Goal: Information Seeking & Learning: Find specific fact

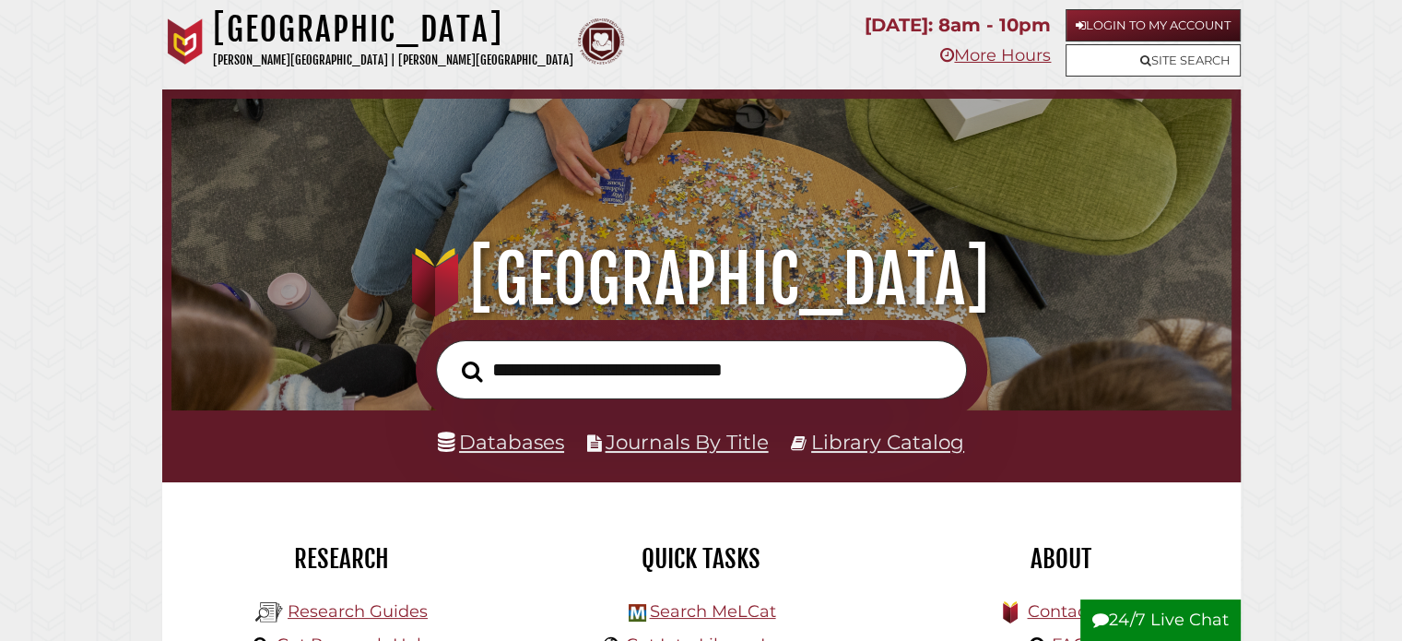
scroll to position [350, 1051]
click at [506, 440] on link "Databases" at bounding box center [501, 441] width 126 height 24
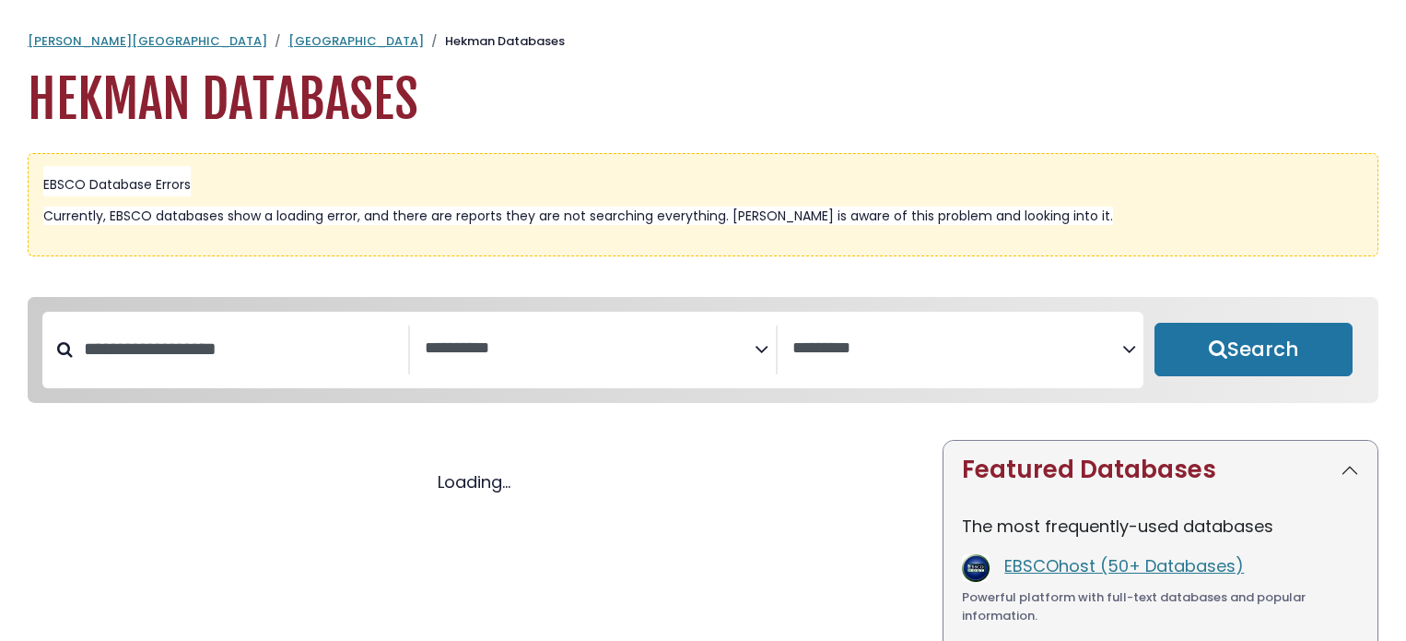
select select "Database Subject Filter"
select select "Database Vendors Filter"
select select "Database Subject Filter"
select select "Database Vendors Filter"
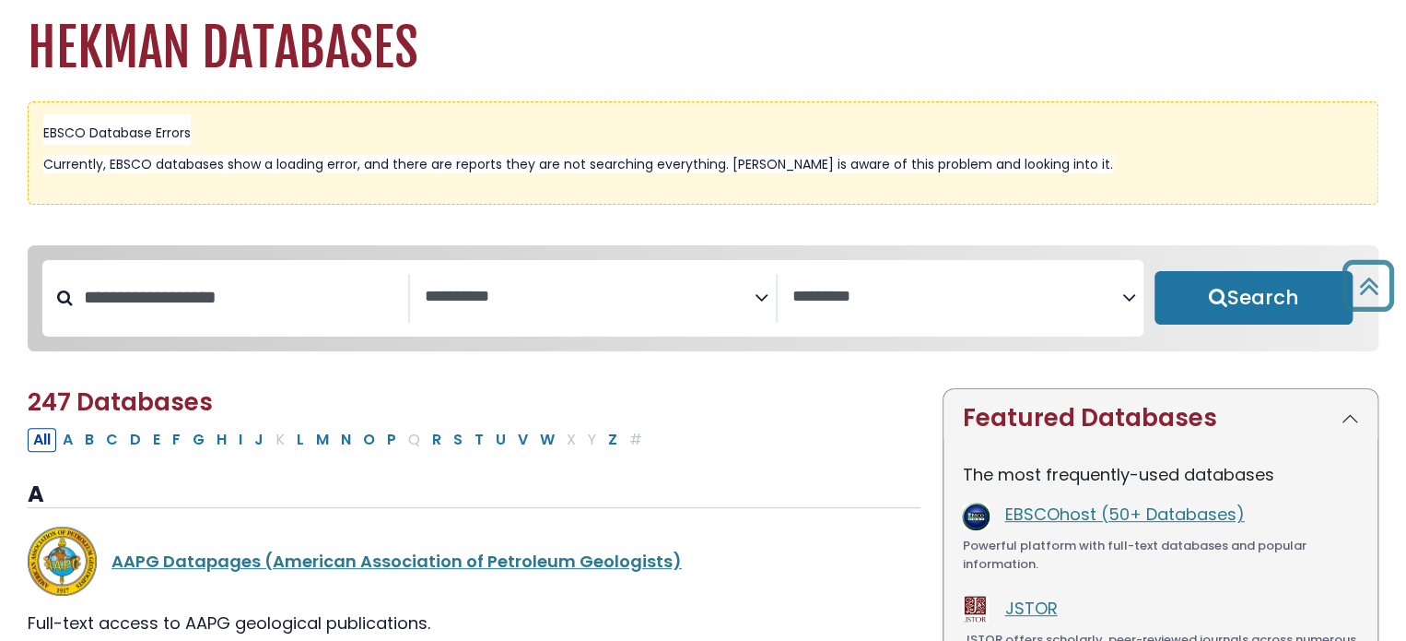
scroll to position [52, 0]
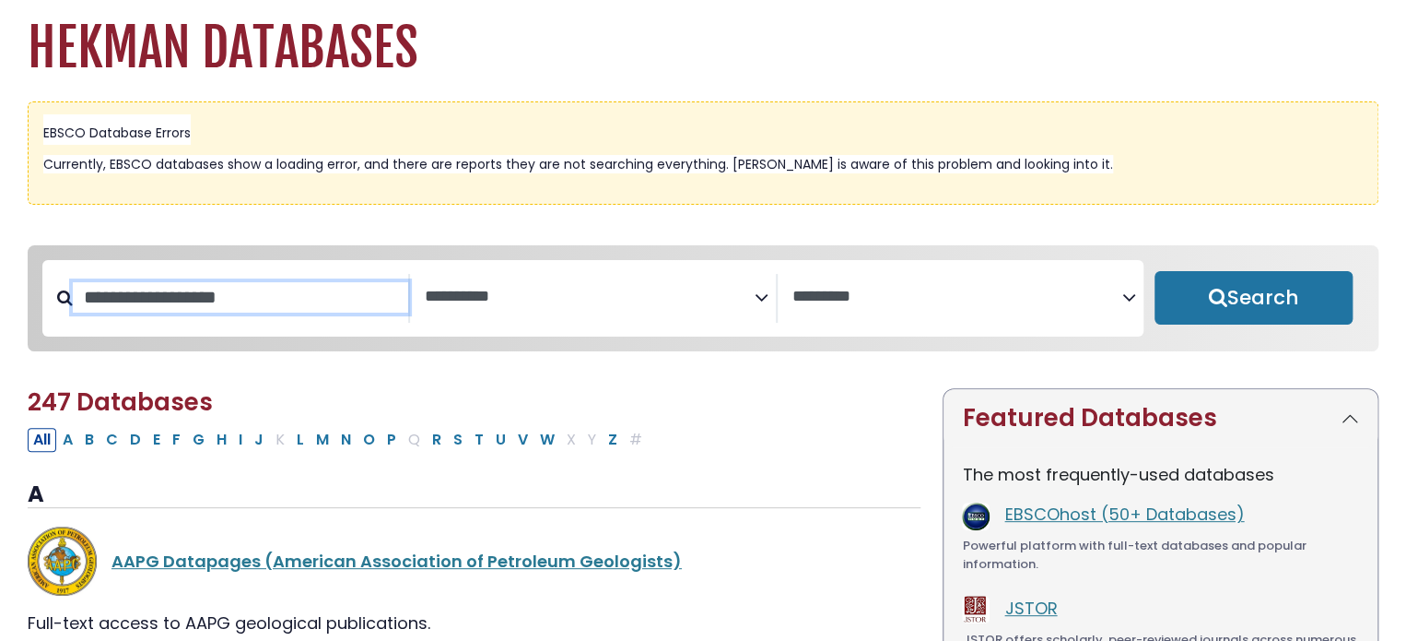
click at [287, 305] on input "Search database by title or keyword" at bounding box center [240, 297] width 335 height 30
type input "**********"
click at [1155, 271] on button "Search" at bounding box center [1254, 297] width 198 height 53
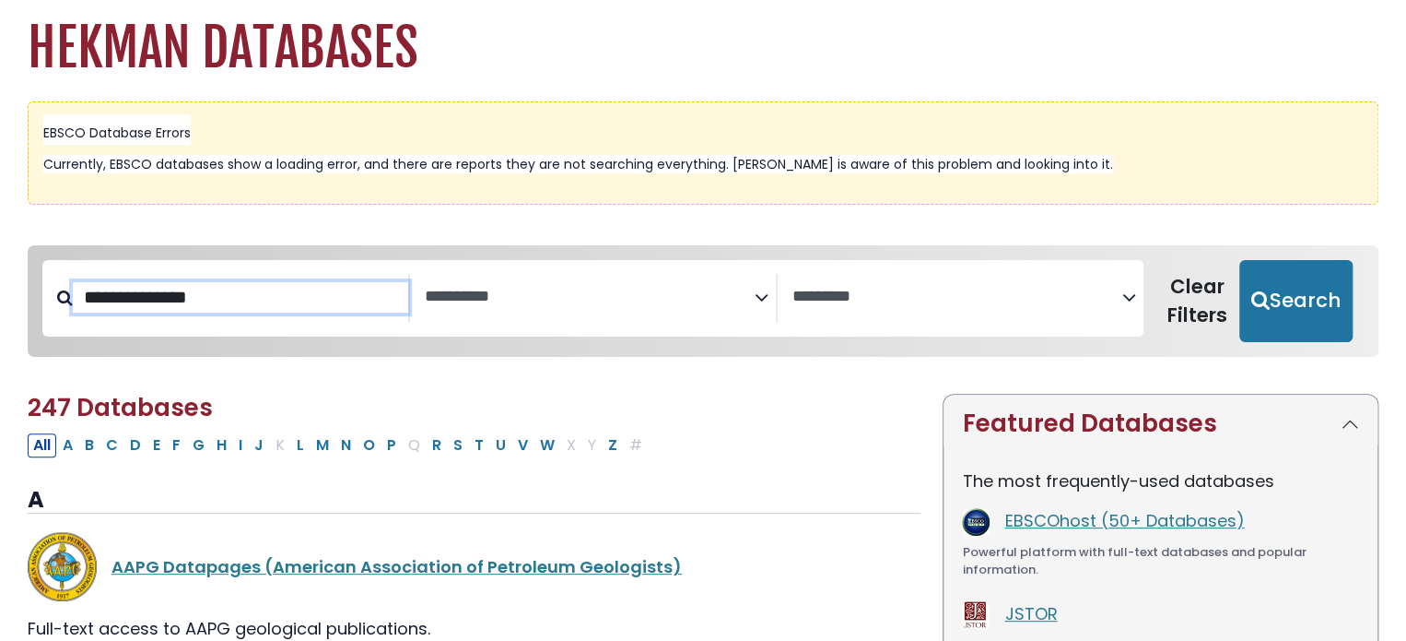
select select "Database Subject Filter"
select select "Database Vendors Filter"
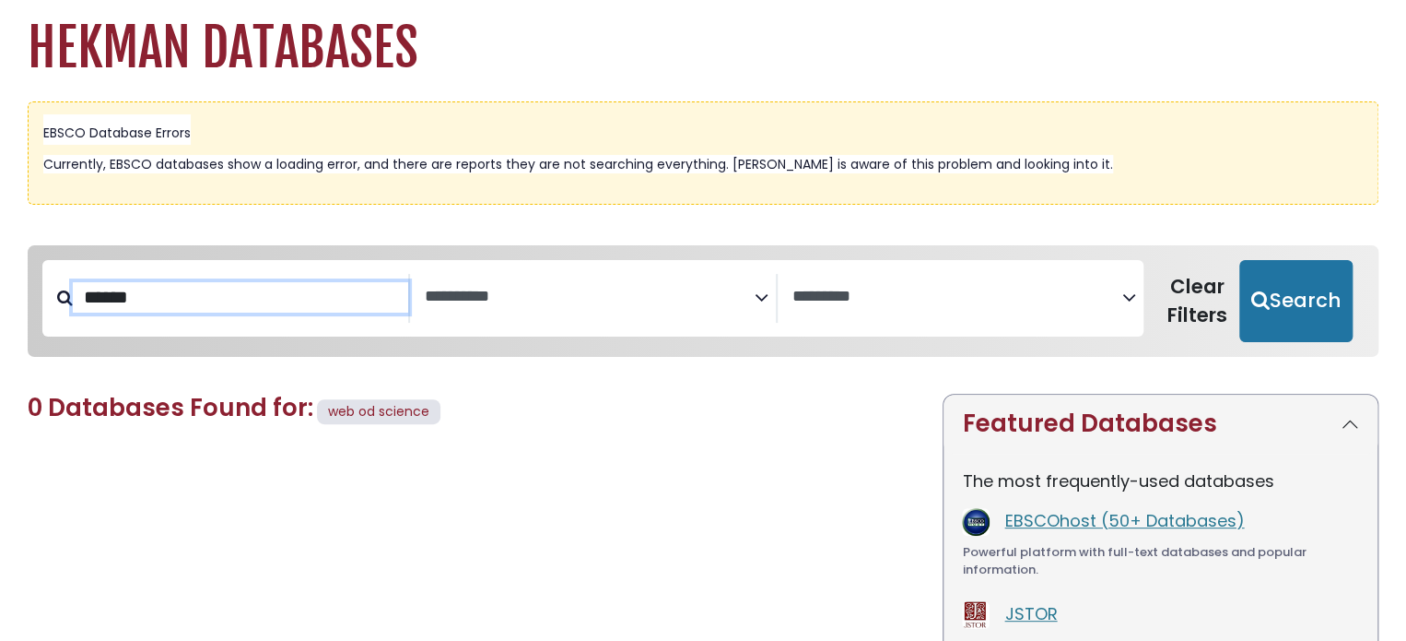
type input "******"
click at [1240, 260] on button "Search" at bounding box center [1296, 301] width 113 height 83
select select "Database Subject Filter"
select select "Database Vendors Filter"
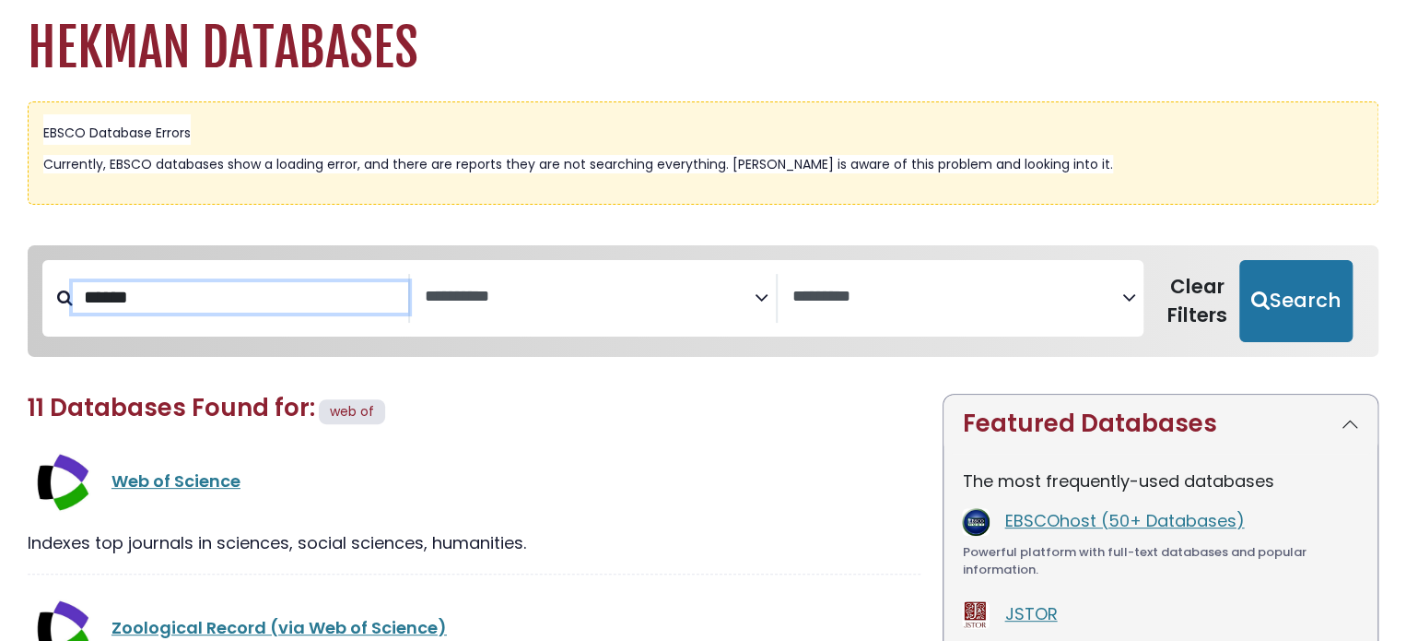
scroll to position [103, 0]
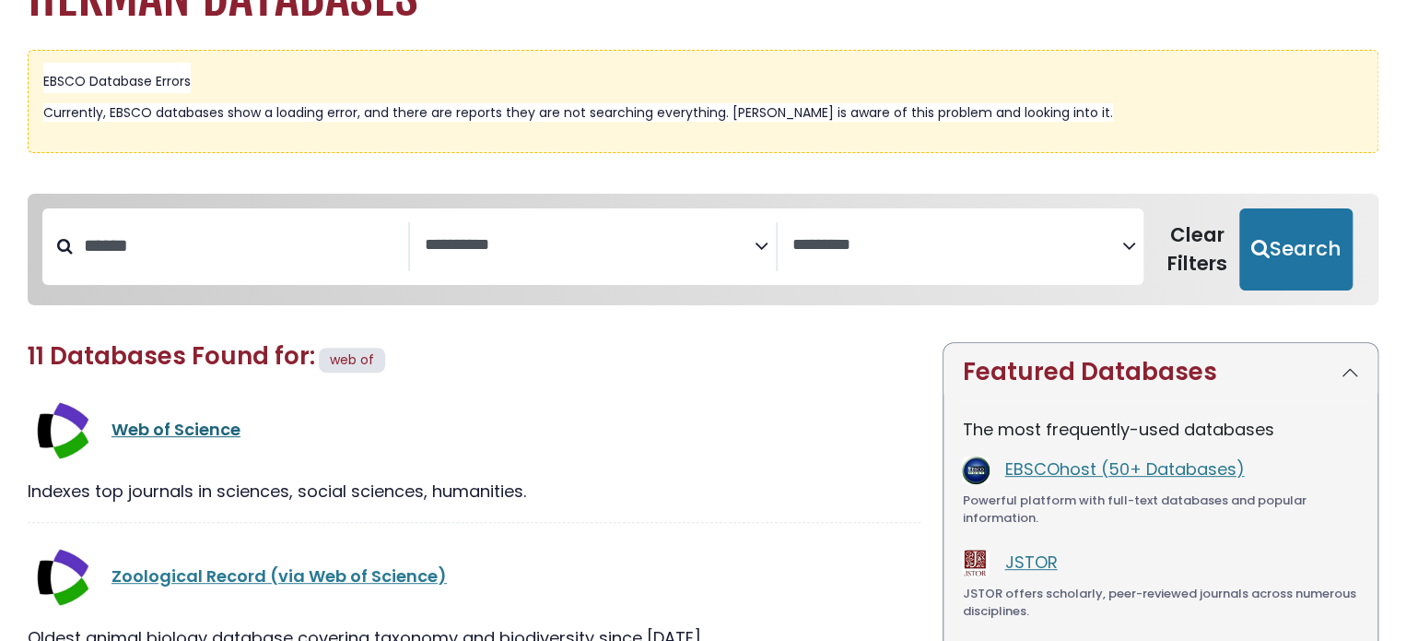
click at [225, 425] on link "Web of Science" at bounding box center [176, 428] width 129 height 23
